Goal: Task Accomplishment & Management: Complete application form

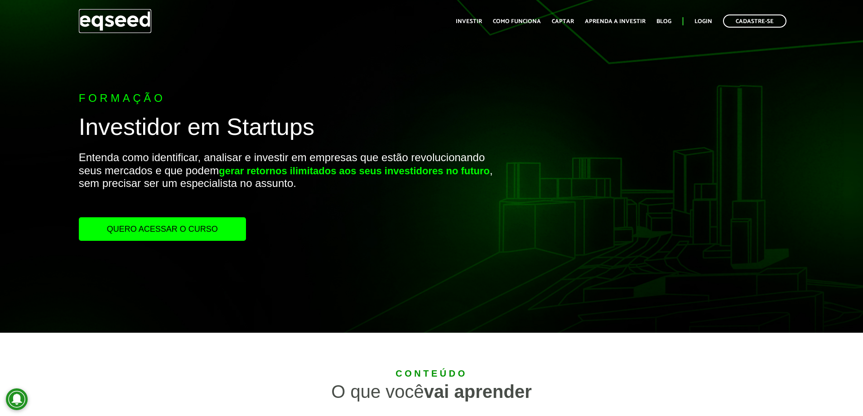
click at [103, 21] on img at bounding box center [115, 21] width 72 height 24
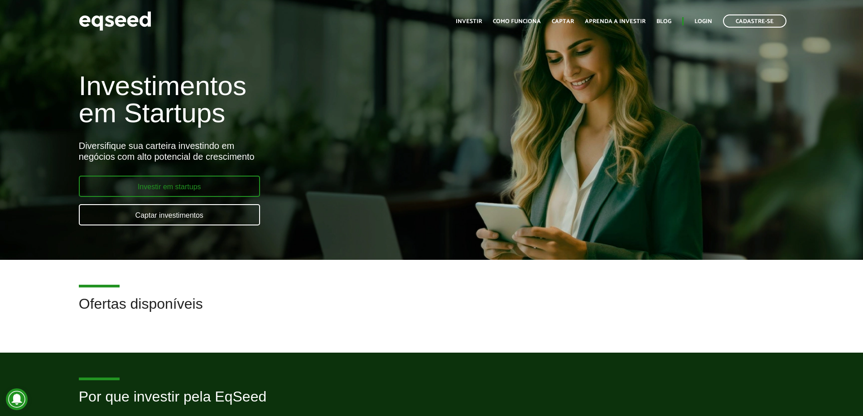
click at [180, 193] on link "Investir em startups" at bounding box center [169, 186] width 181 height 21
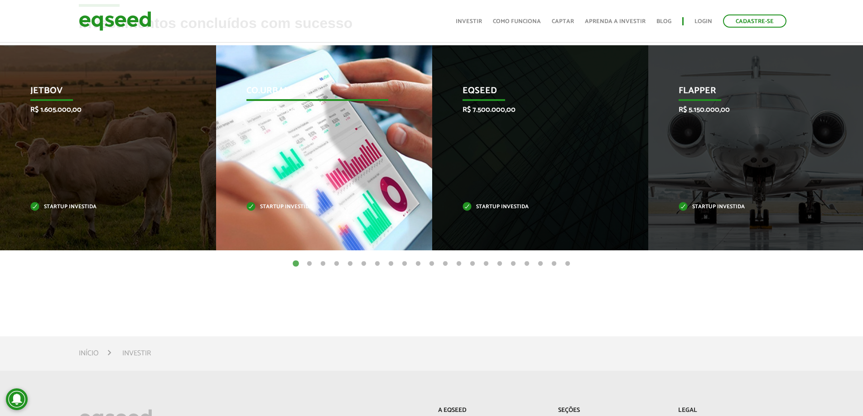
scroll to position [274, 0]
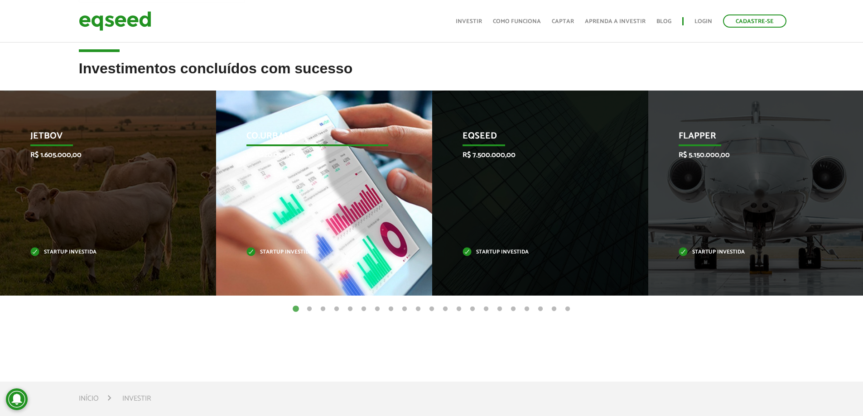
click at [280, 254] on p "Startup investida" at bounding box center [317, 252] width 142 height 5
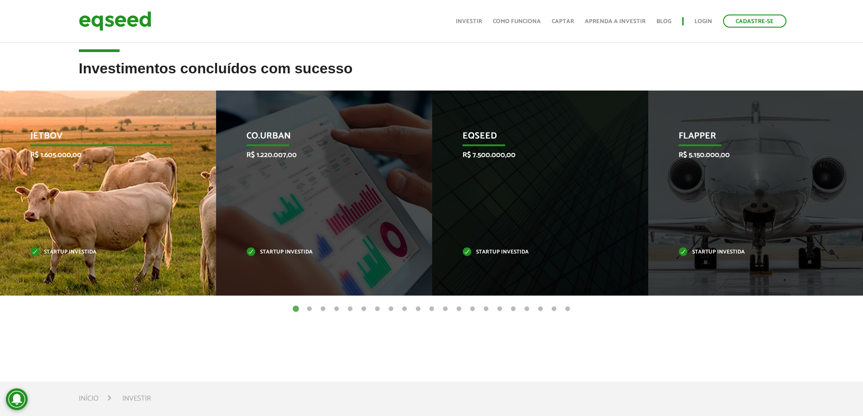
click at [70, 246] on div "JetBov R$ 1.605.000,00 Startup investida" at bounding box center [101, 193] width 202 height 205
click at [60, 161] on div "JetBov R$ 1.605.000,00 Startup investida" at bounding box center [101, 193] width 202 height 205
click at [40, 141] on p "JetBov" at bounding box center [101, 138] width 142 height 15
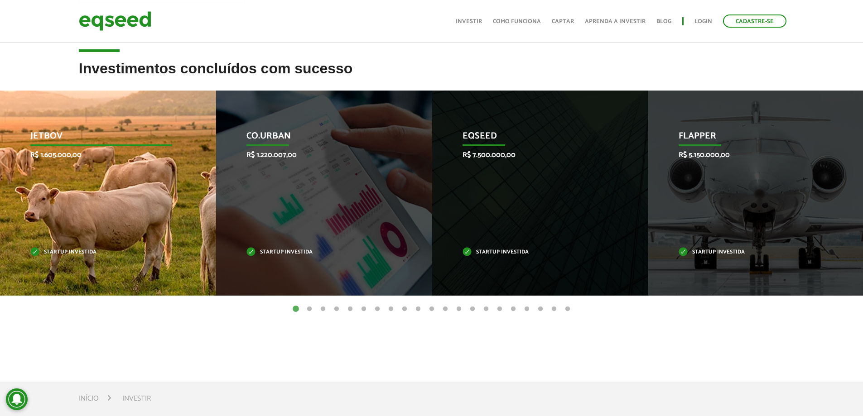
click at [62, 191] on div "JetBov R$ 1.605.000,00 Startup investida" at bounding box center [101, 193] width 202 height 205
click at [86, 272] on div "JetBov R$ 1.605.000,00 Startup investida" at bounding box center [101, 193] width 202 height 205
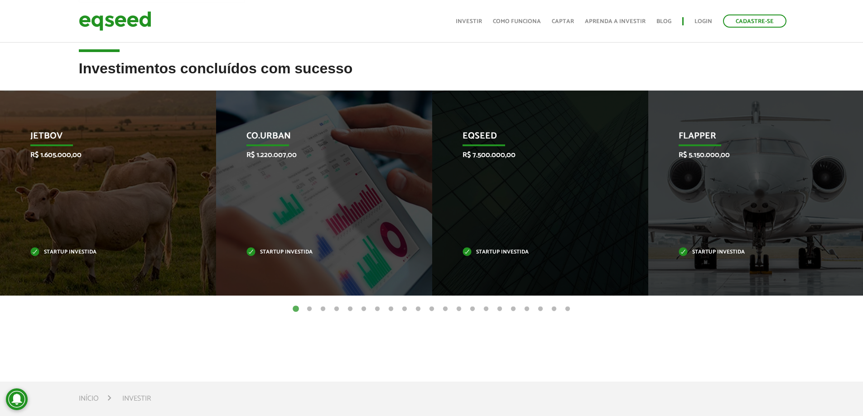
click at [311, 308] on button "2" at bounding box center [309, 309] width 9 height 9
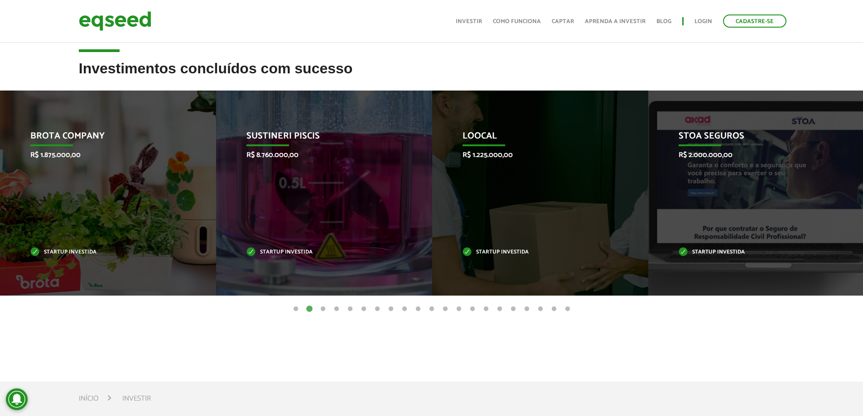
click at [295, 310] on button "1" at bounding box center [295, 309] width 9 height 9
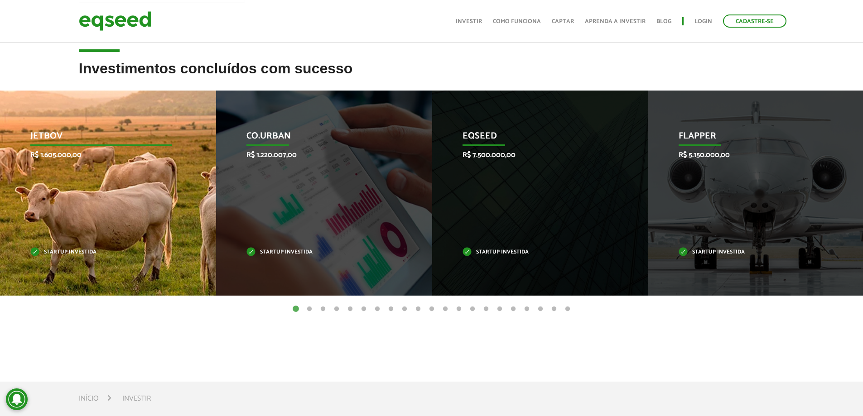
click at [130, 205] on div "JetBov R$ 1.605.000,00 Startup investida" at bounding box center [101, 193] width 202 height 205
click at [82, 252] on p "Startup investida" at bounding box center [101, 252] width 142 height 5
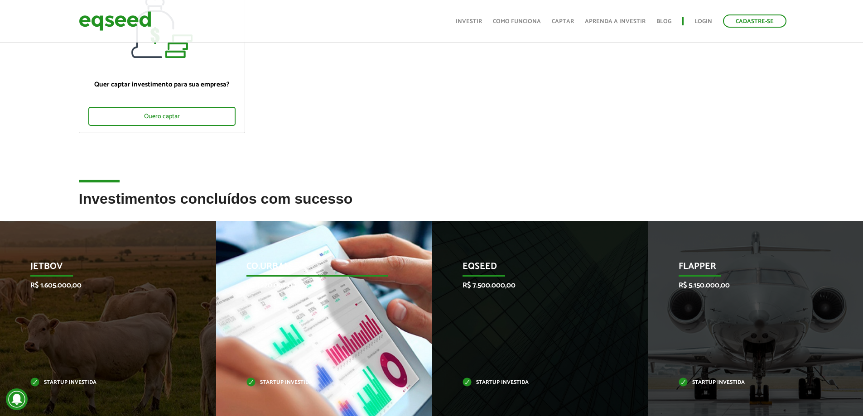
scroll to position [0, 0]
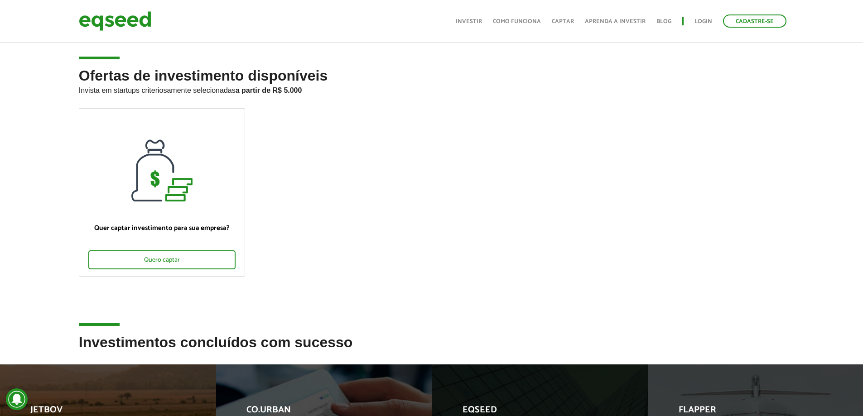
drag, startPoint x: 251, startPoint y: 329, endPoint x: 235, endPoint y: 201, distance: 129.6
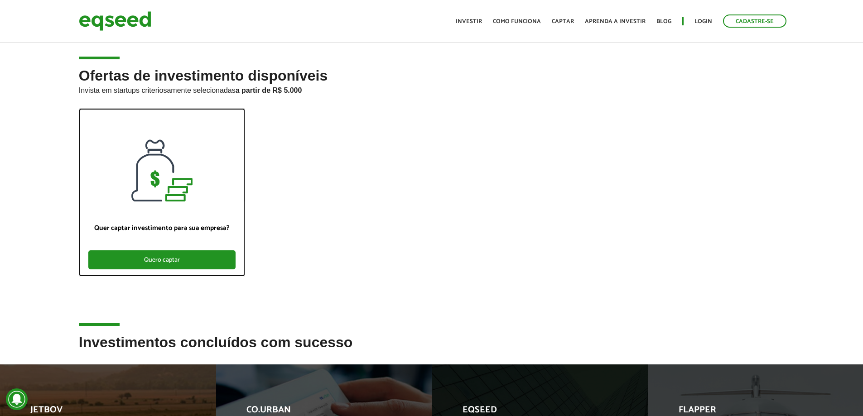
click at [191, 268] on div "Quero captar" at bounding box center [161, 259] width 147 height 19
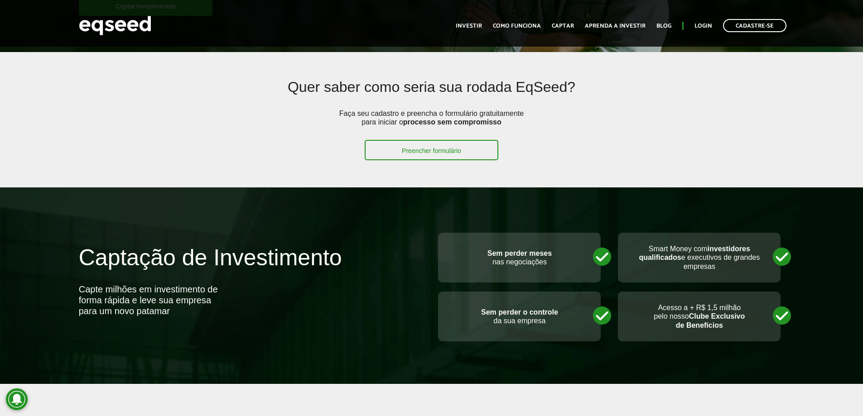
scroll to position [181, 0]
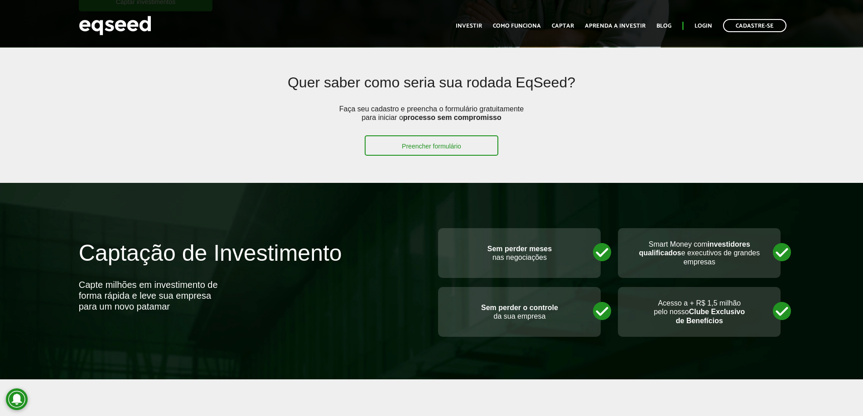
click at [690, 240] on p "Smart Money com investidores qualificados e executivos de grandes empresas" at bounding box center [699, 253] width 144 height 26
click at [586, 306] on p "Sem perder o controle da sua empresa" at bounding box center [519, 311] width 144 height 17
click at [600, 313] on div "Sem perder o controle da sua empresa" at bounding box center [519, 312] width 163 height 50
click at [779, 313] on div "Acesso a + R$ 1,5 milhão pelo nosso Clube Exclusivo de Benefícios" at bounding box center [699, 312] width 163 height 50
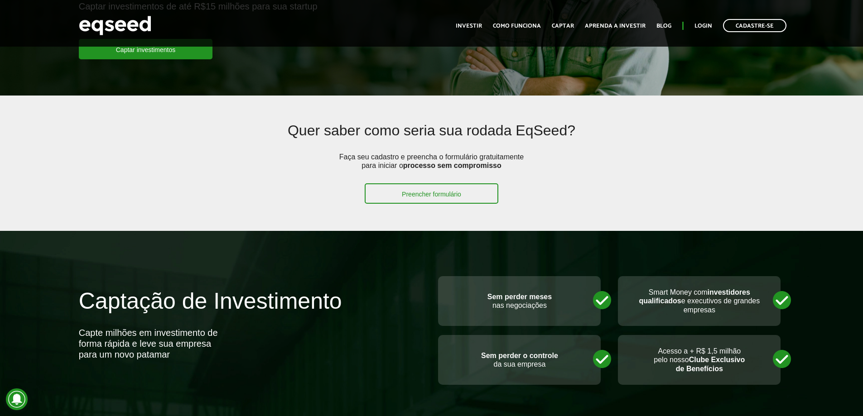
scroll to position [0, 0]
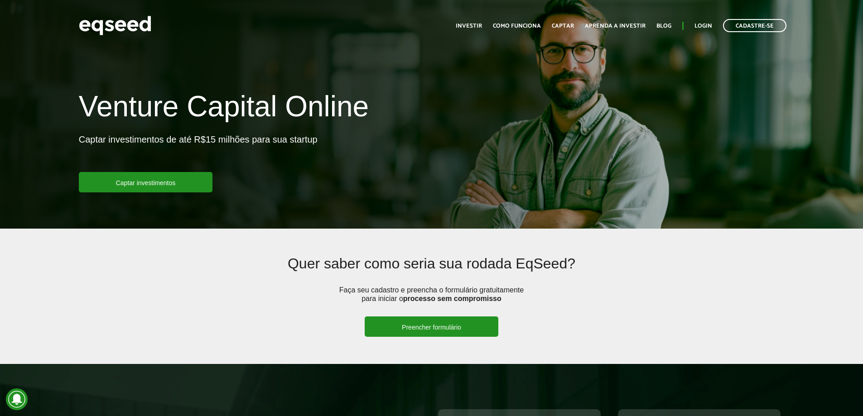
click at [456, 331] on link "Preencher formulário" at bounding box center [432, 327] width 134 height 20
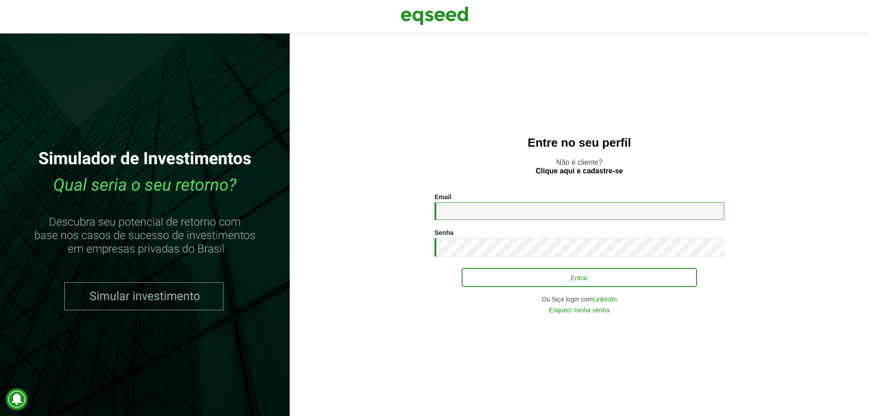
type input "**********"
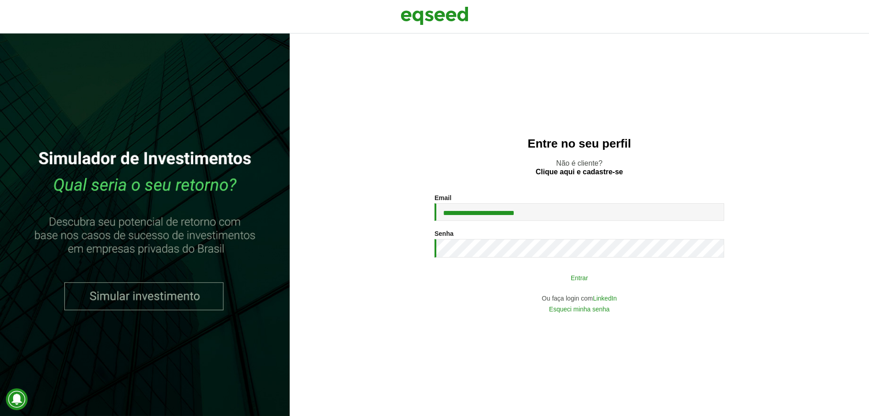
click at [539, 280] on button "Entrar" at bounding box center [579, 277] width 235 height 17
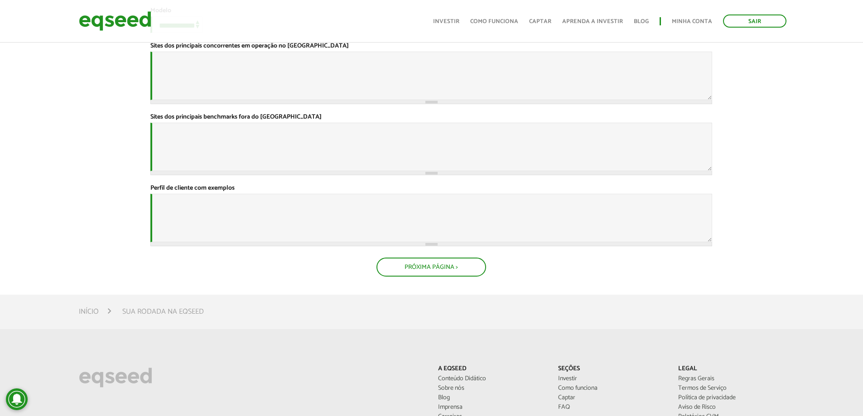
scroll to position [362, 0]
click at [185, 99] on textarea "Sites dos principais concorrentes em operação no [GEOGRAPHIC_DATA] *" at bounding box center [431, 75] width 562 height 48
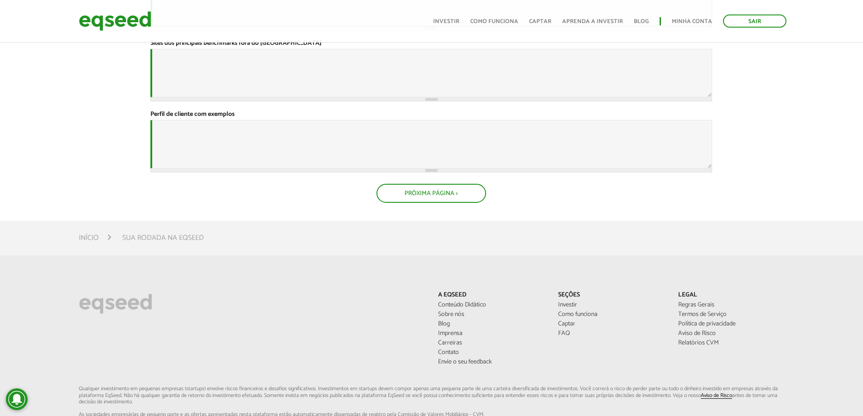
scroll to position [634, 0]
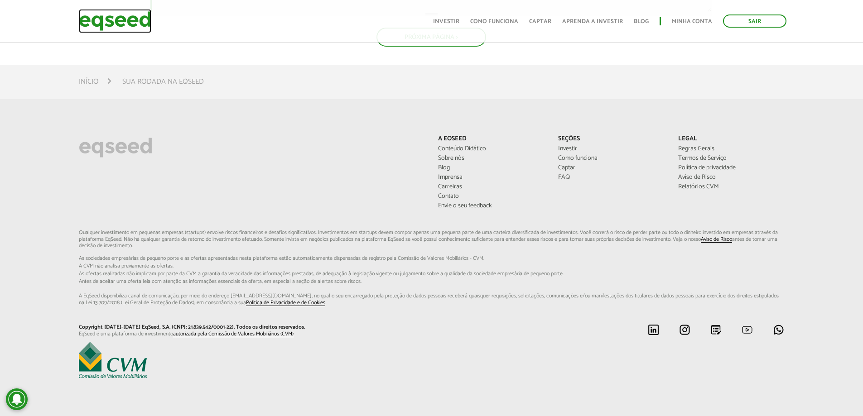
click at [124, 17] on img at bounding box center [115, 21] width 72 height 24
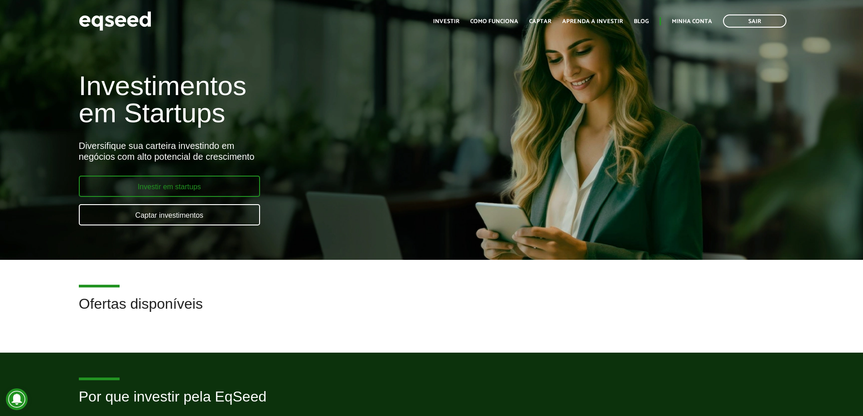
click at [206, 195] on link "Investir em startups" at bounding box center [169, 186] width 181 height 21
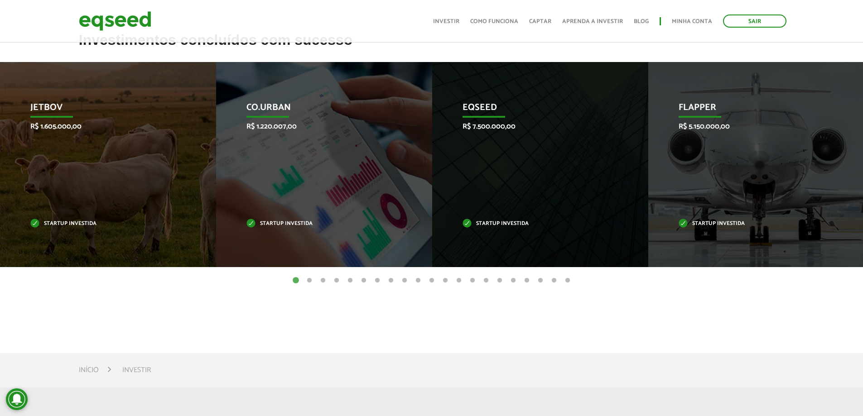
scroll to position [181, 0]
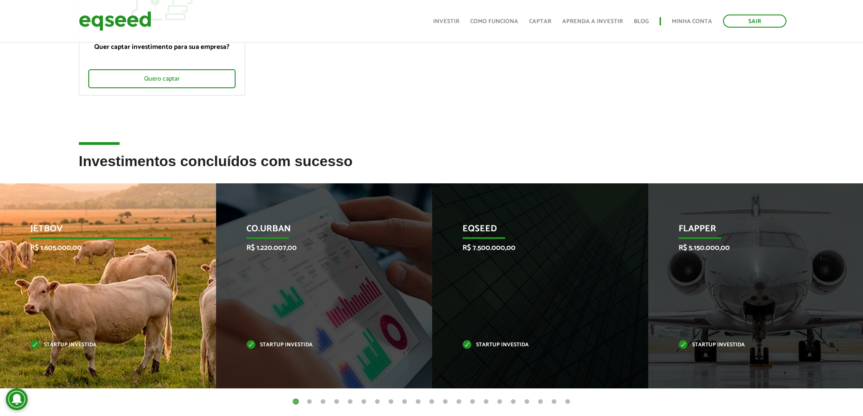
click at [95, 250] on p "R$ 1.605.000,00" at bounding box center [101, 248] width 142 height 9
click at [59, 251] on p "R$ 1.605.000,00" at bounding box center [101, 248] width 142 height 9
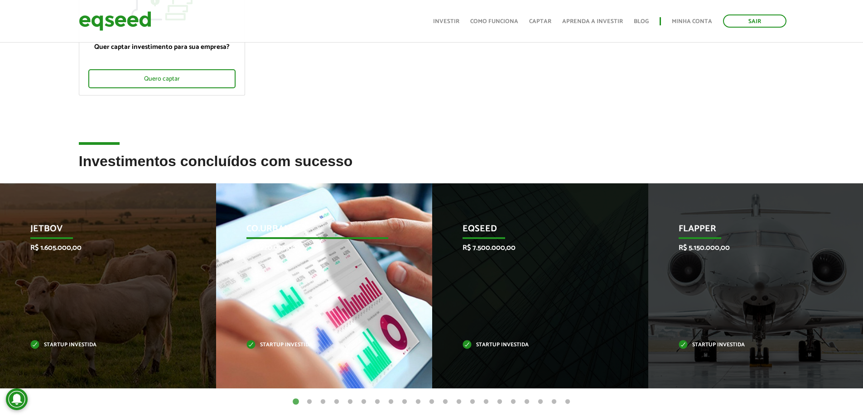
click at [259, 229] on p "Co.Urban" at bounding box center [317, 231] width 142 height 15
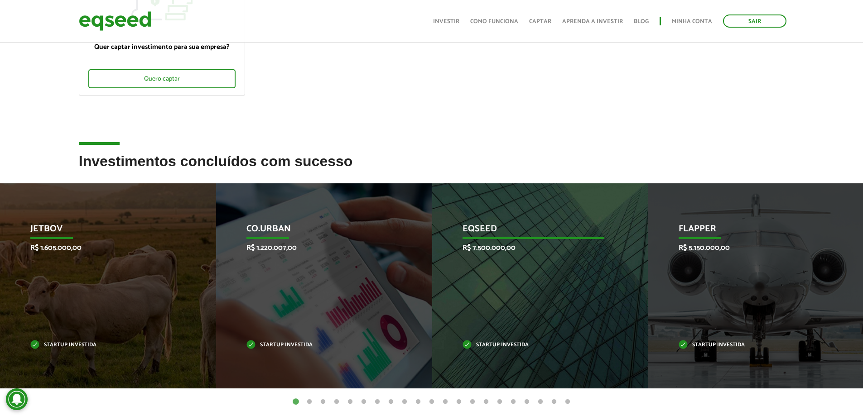
click at [563, 235] on p "EqSeed" at bounding box center [533, 231] width 142 height 15
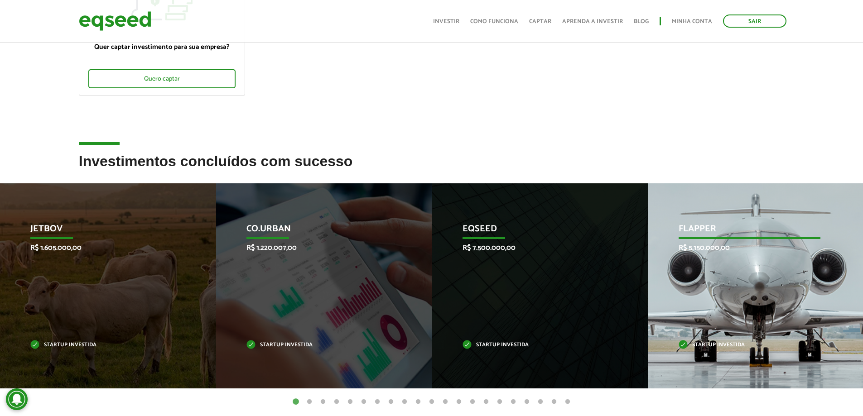
click at [703, 218] on div "Flapper R$ 5.150.000,00 Startup investida" at bounding box center [749, 285] width 202 height 205
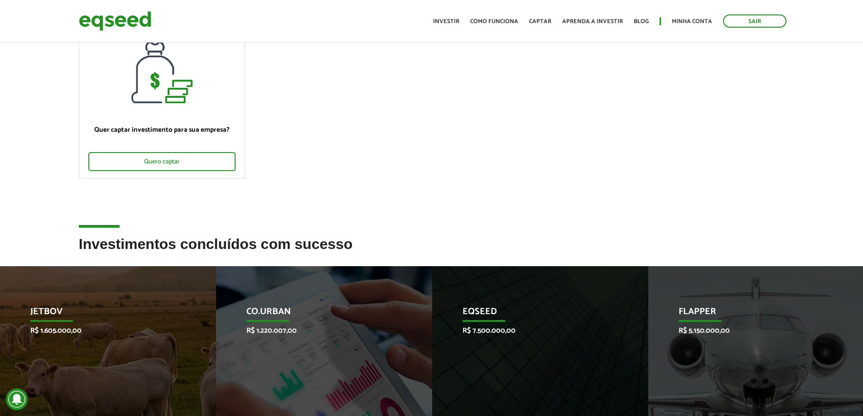
scroll to position [0, 0]
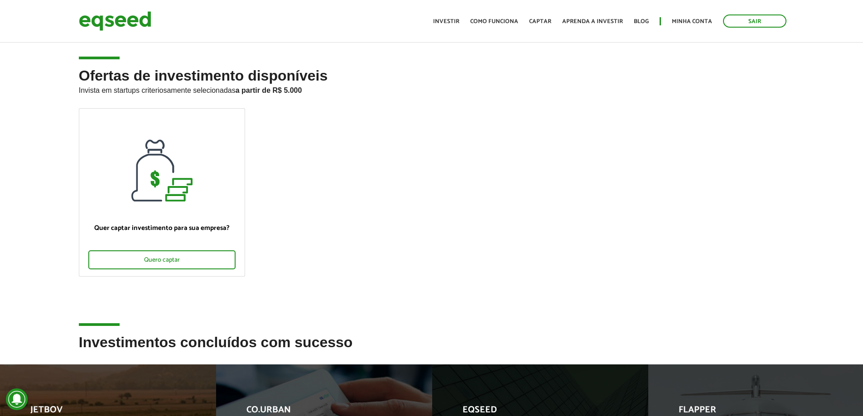
drag, startPoint x: 399, startPoint y: 152, endPoint x: 315, endPoint y: 53, distance: 129.8
